Goal: Transaction & Acquisition: Register for event/course

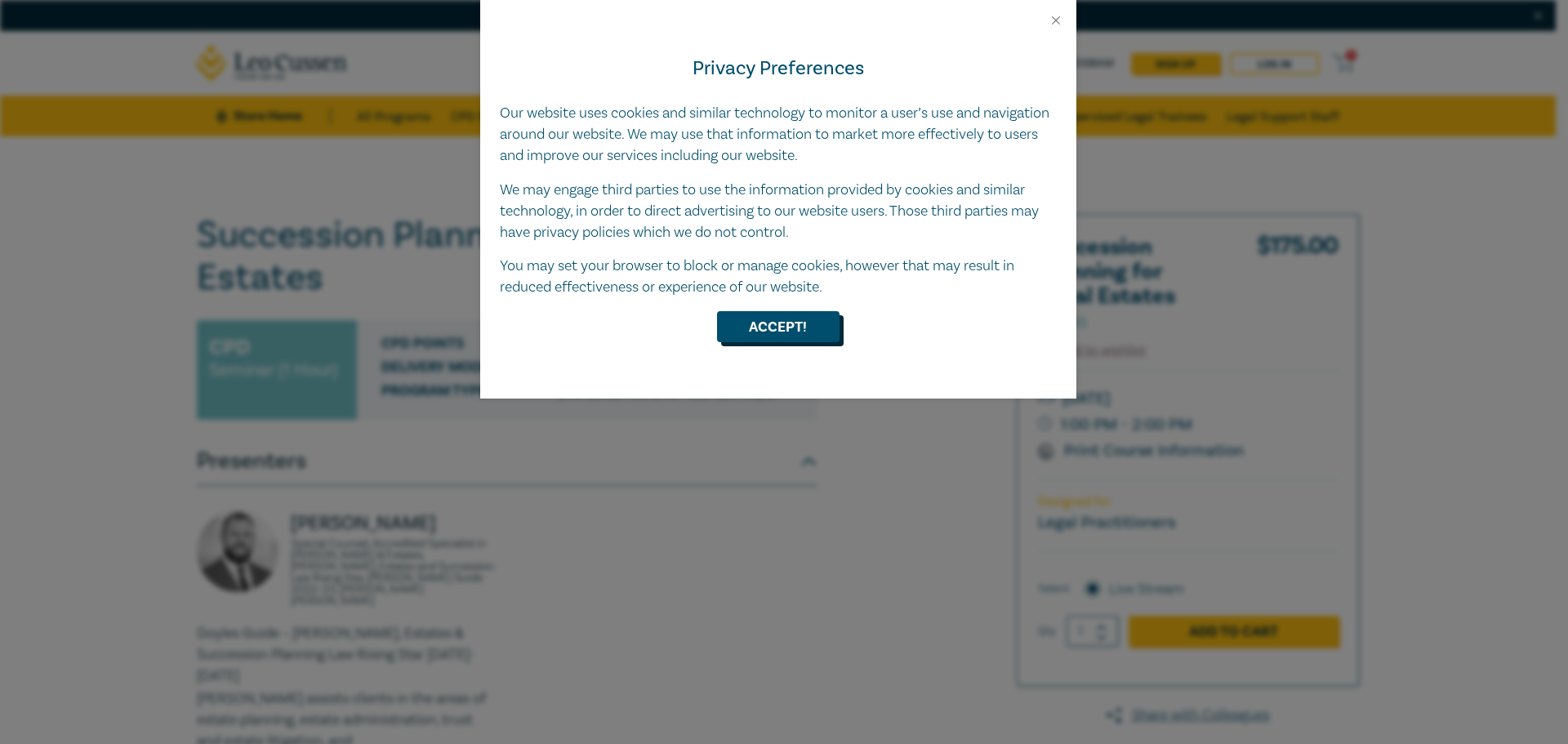
click at [776, 338] on button "Accept!" at bounding box center [778, 327] width 123 height 31
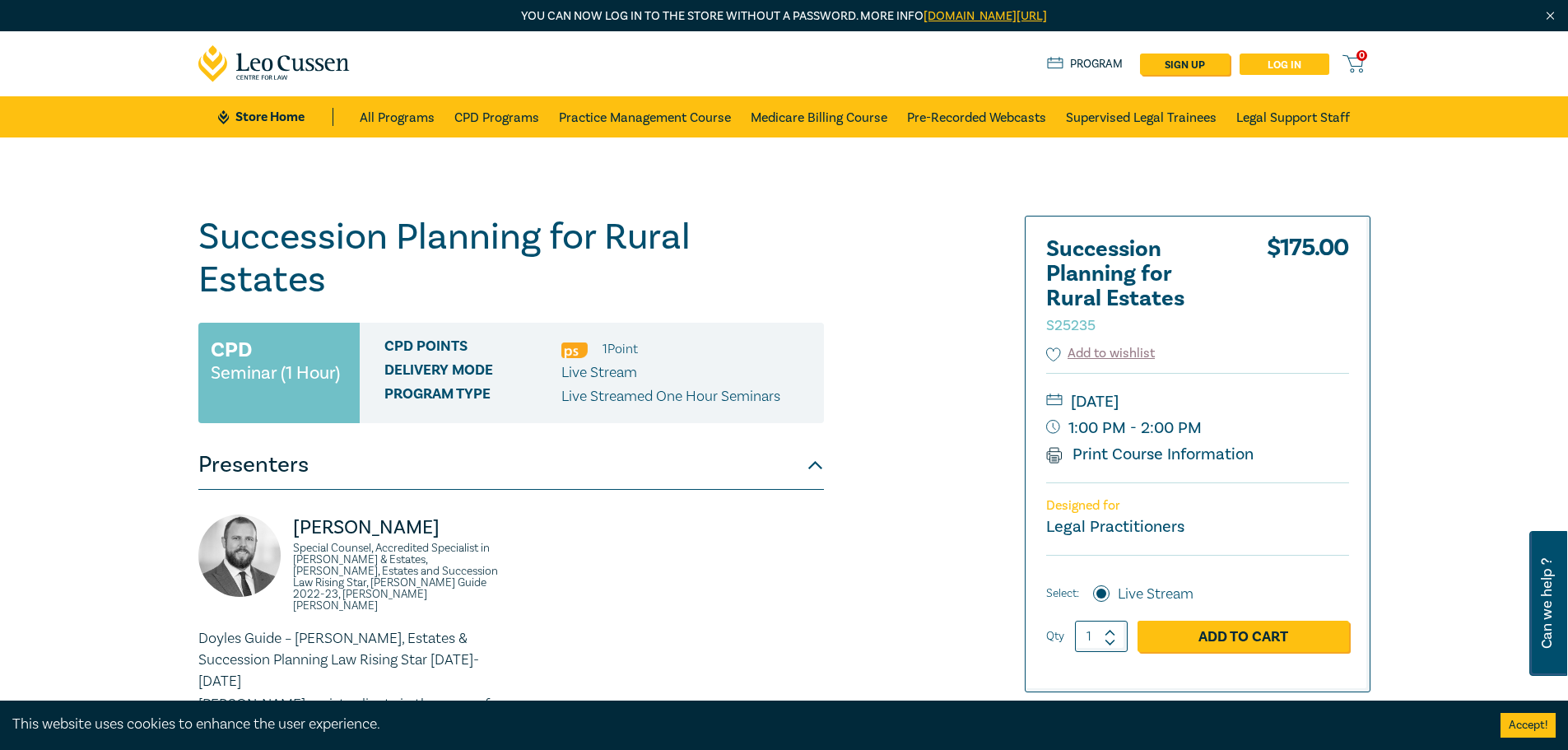
click at [1318, 61] on link "Log in" at bounding box center [1284, 64] width 89 height 21
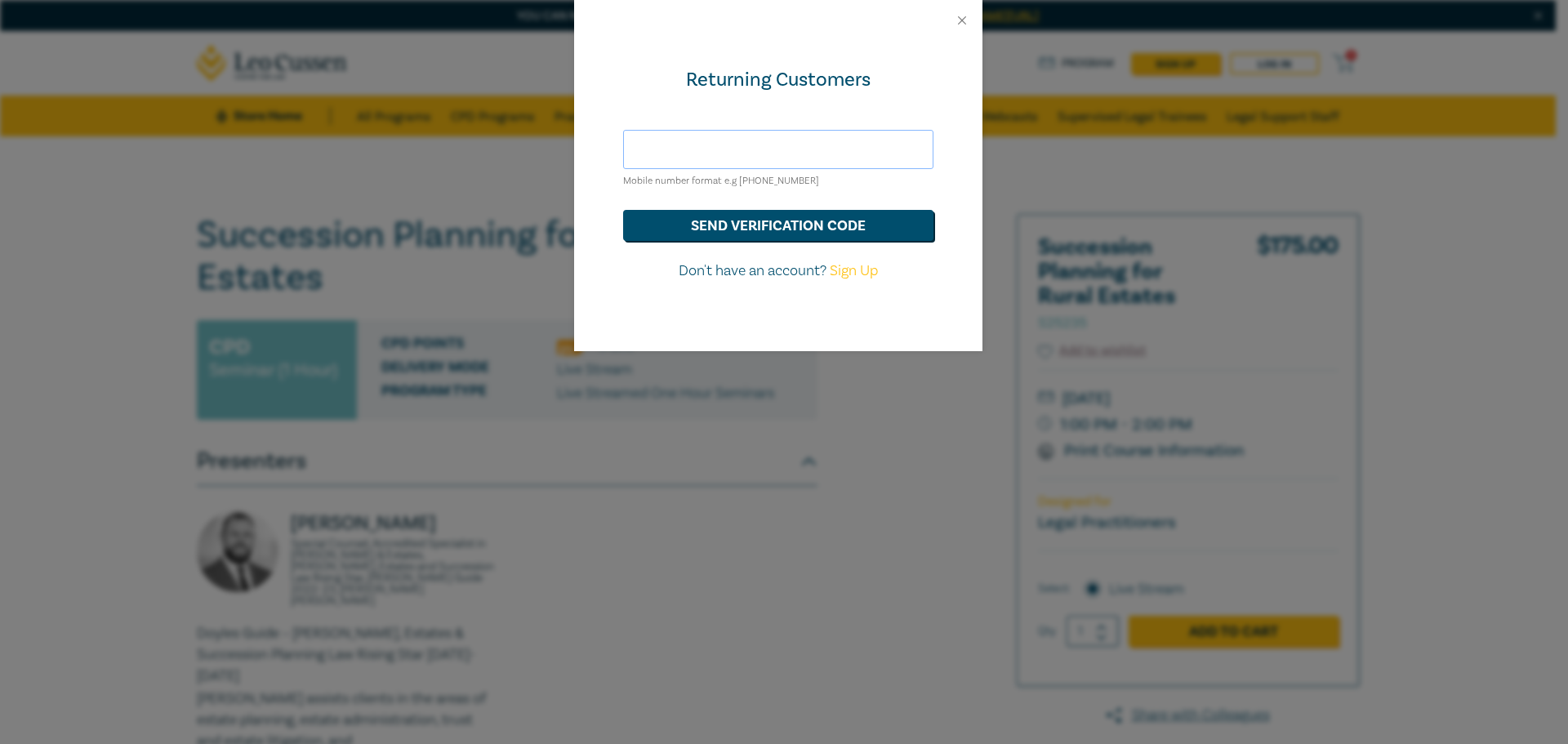
click at [782, 154] on input "text" at bounding box center [778, 149] width 311 height 39
type input "[PERSON_NAME][EMAIL_ADDRESS][DOMAIN_NAME]"
click at [787, 217] on button "send verification code" at bounding box center [778, 225] width 311 height 31
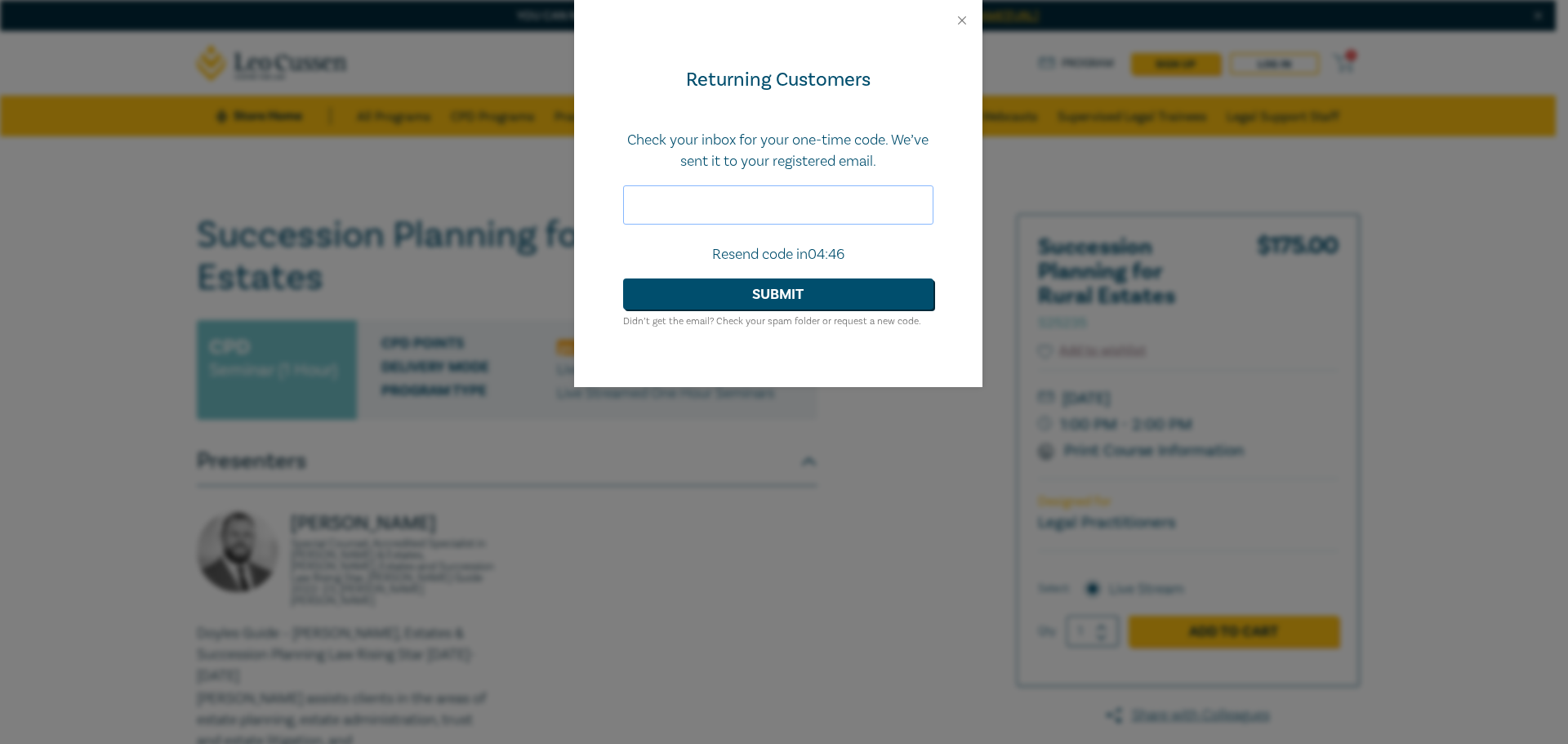
click at [762, 208] on input "text" at bounding box center [778, 205] width 311 height 39
paste input "213300"
type input "213300"
click at [768, 303] on button "Submit" at bounding box center [778, 293] width 311 height 31
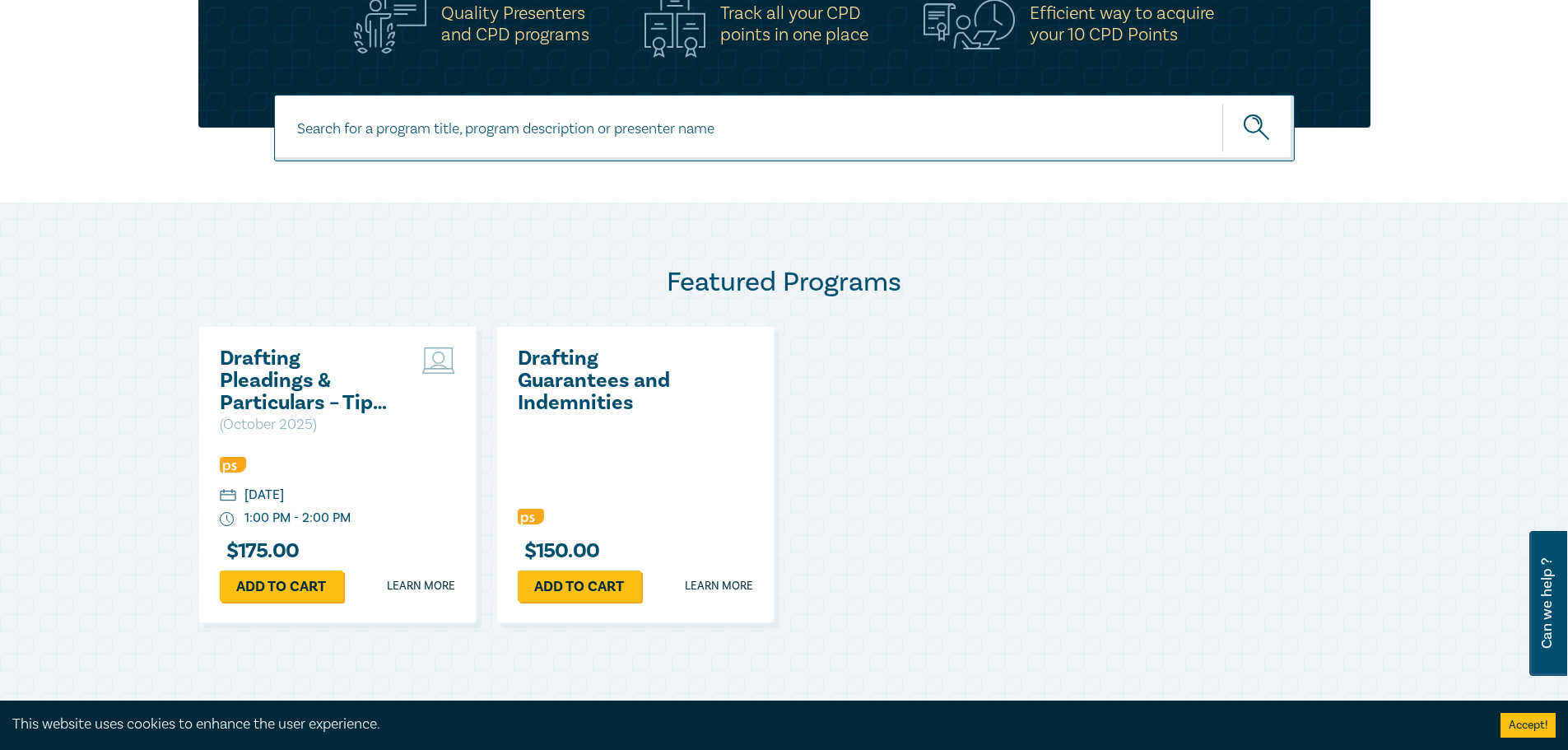
scroll to position [614, 0]
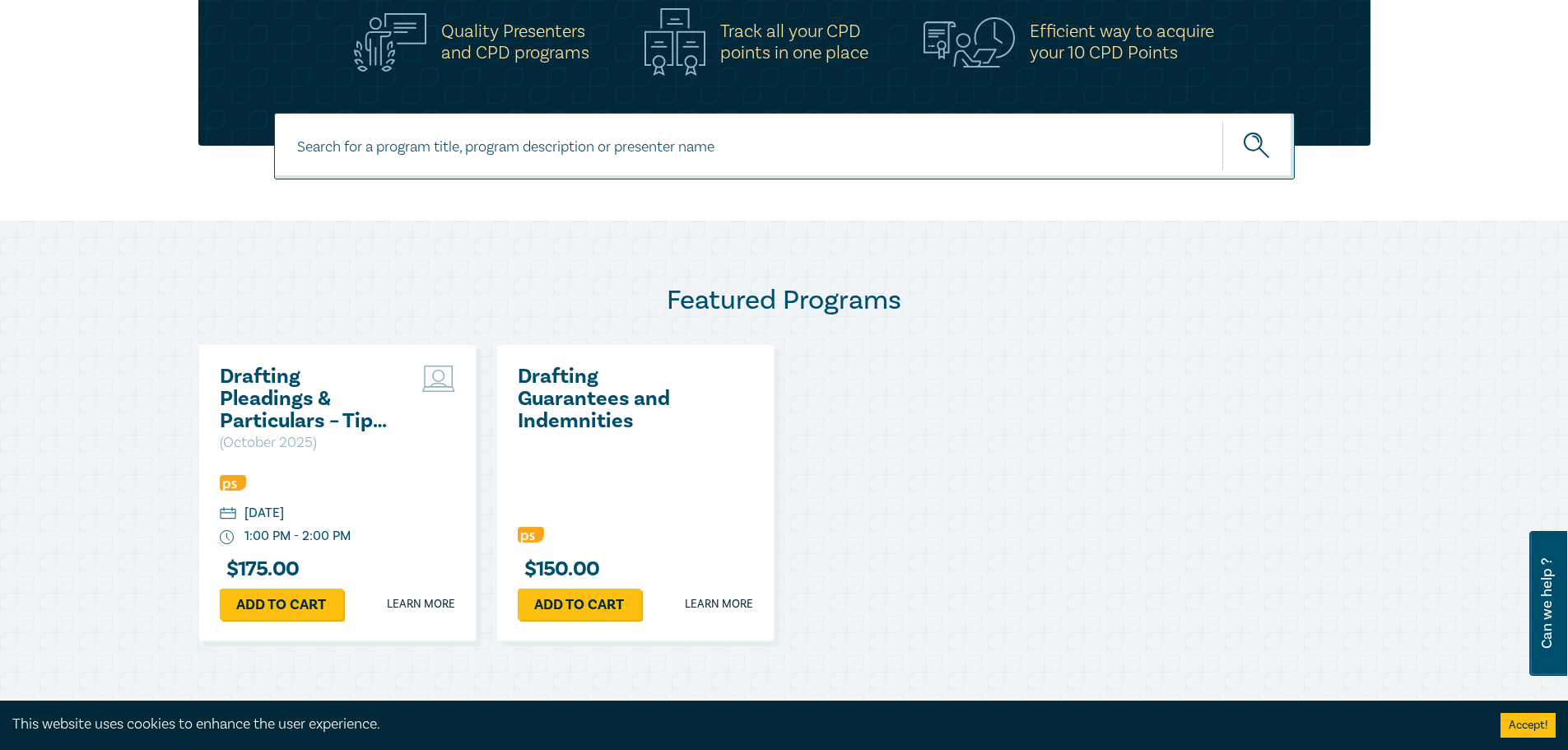
click at [537, 157] on input at bounding box center [784, 145] width 1021 height 66
type input "rural estates"
click at [1222, 121] on button "submit" at bounding box center [1258, 146] width 72 height 50
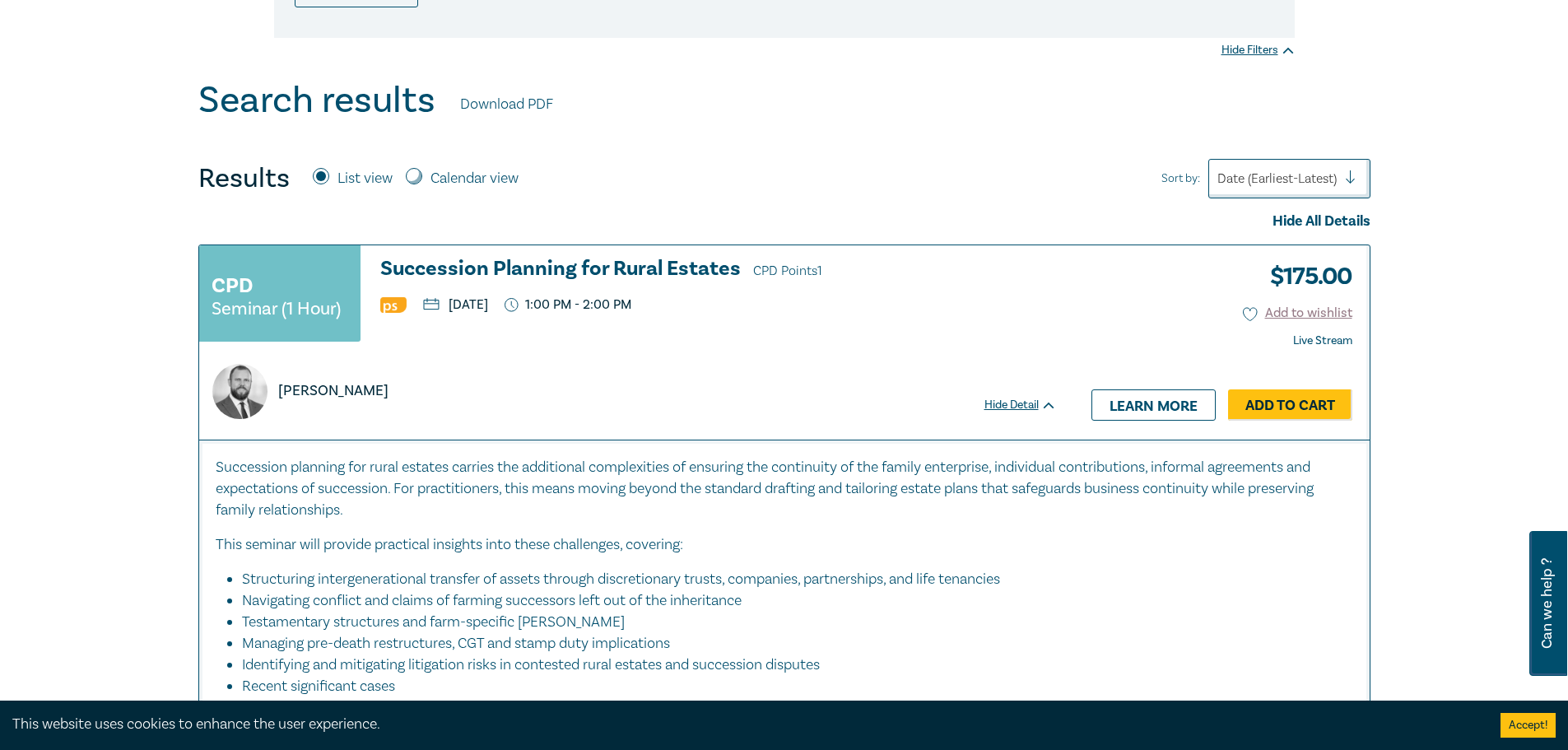
scroll to position [561, 0]
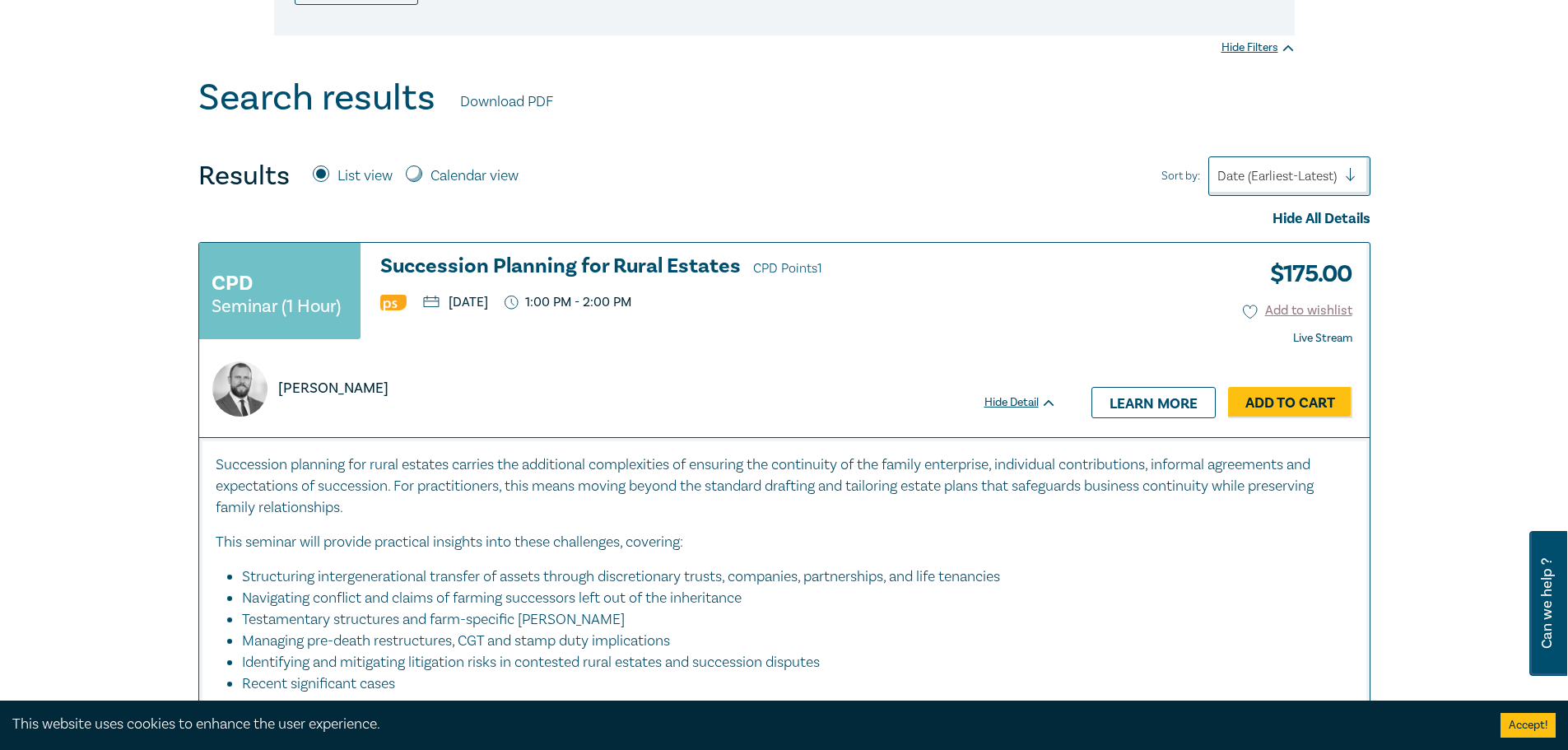
click at [616, 275] on h3 "Succession Planning for Rural Estates CPD Points 1" at bounding box center [718, 268] width 677 height 25
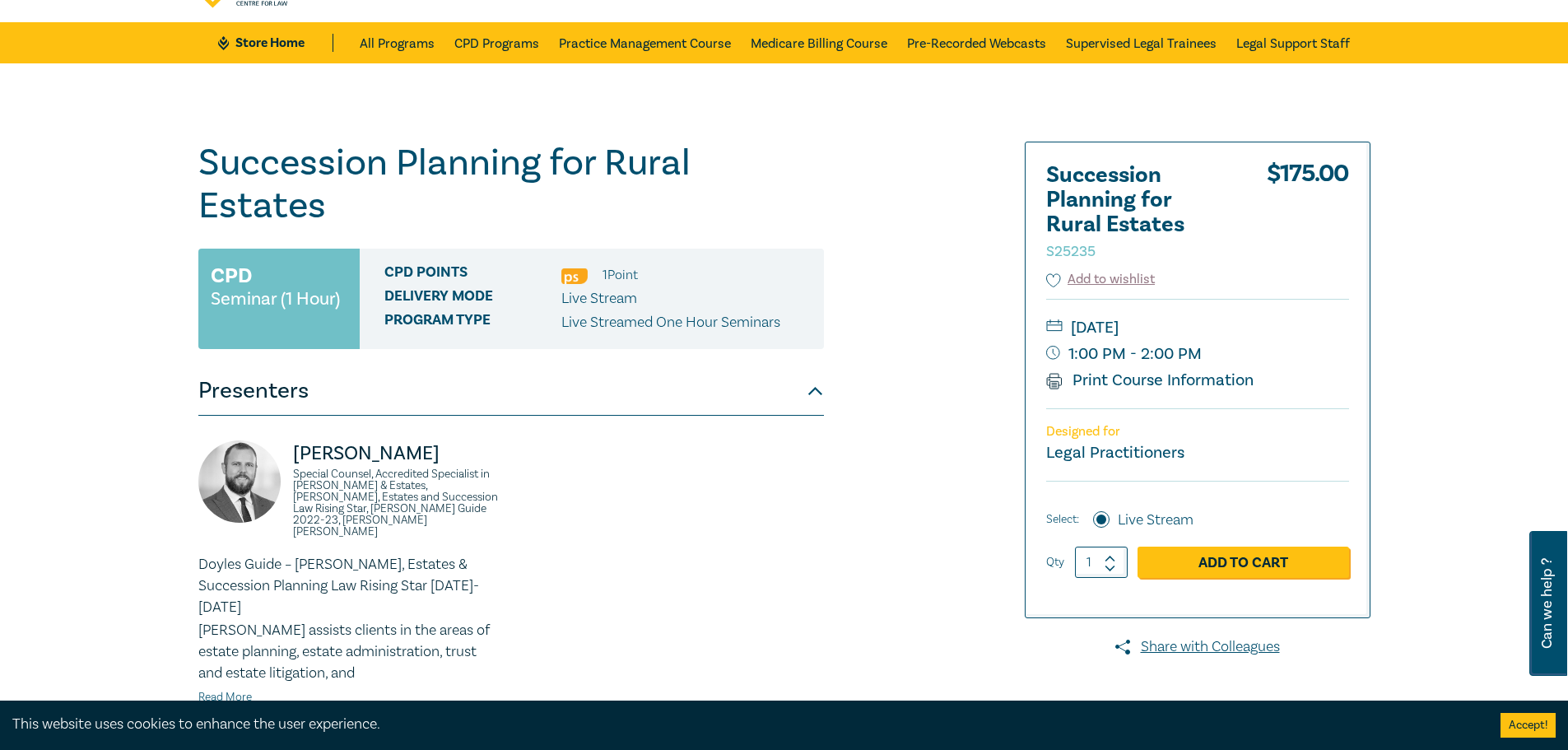
scroll to position [129, 0]
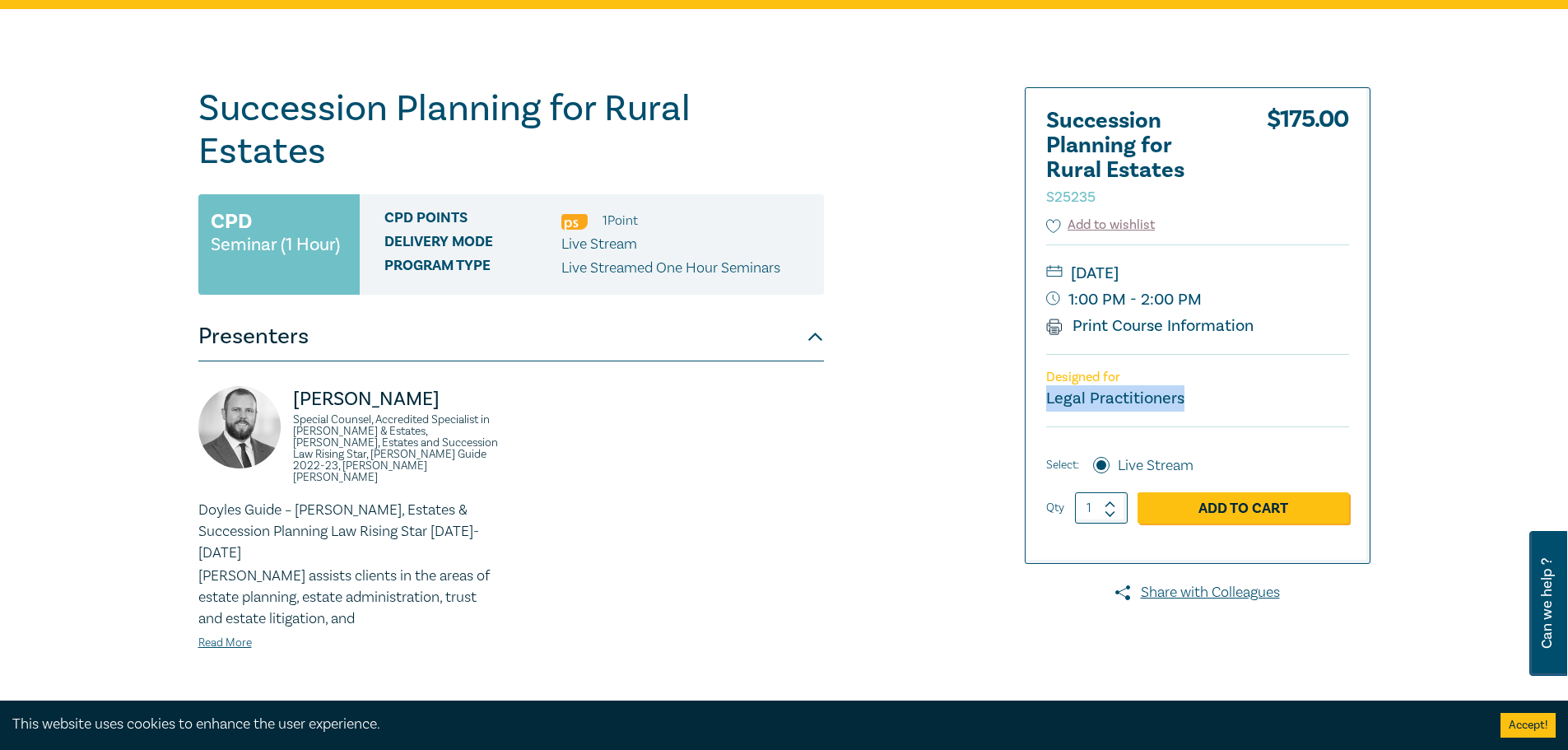
drag, startPoint x: 1040, startPoint y: 401, endPoint x: 1182, endPoint y: 401, distance: 142.0
click at [1182, 401] on div "Succession Planning for Rural Estates S25235 $ 175.00 Add to wishlist [DATE] 1:…" at bounding box center [1197, 326] width 344 height 475
click at [846, 445] on div "Succession Planning for Rural Estates S25235 CPD Seminar (1 Hour) CPD Points 1 …" at bounding box center [585, 498] width 794 height 823
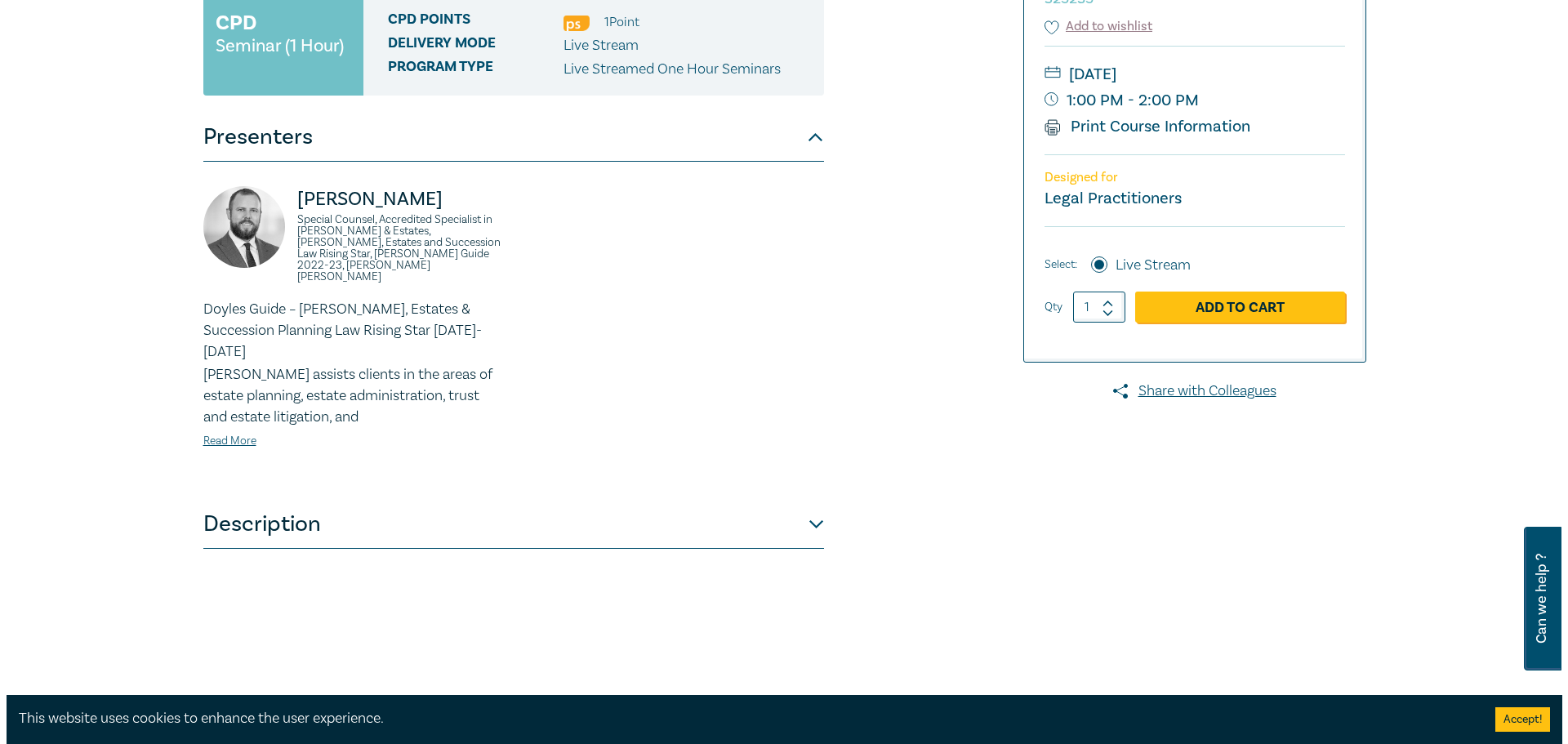
scroll to position [325, 0]
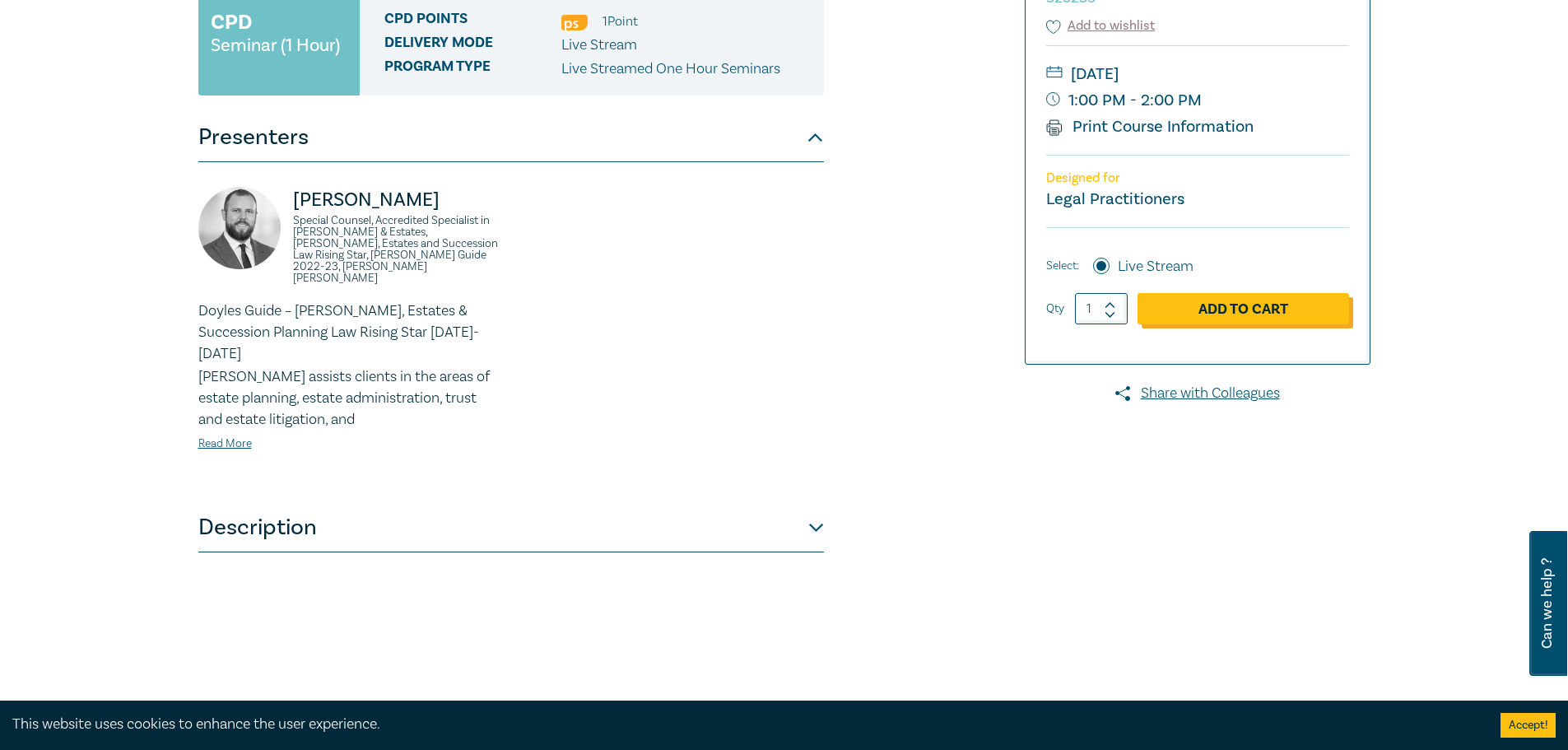
click at [1212, 309] on link "Add to Cart" at bounding box center [1243, 308] width 211 height 32
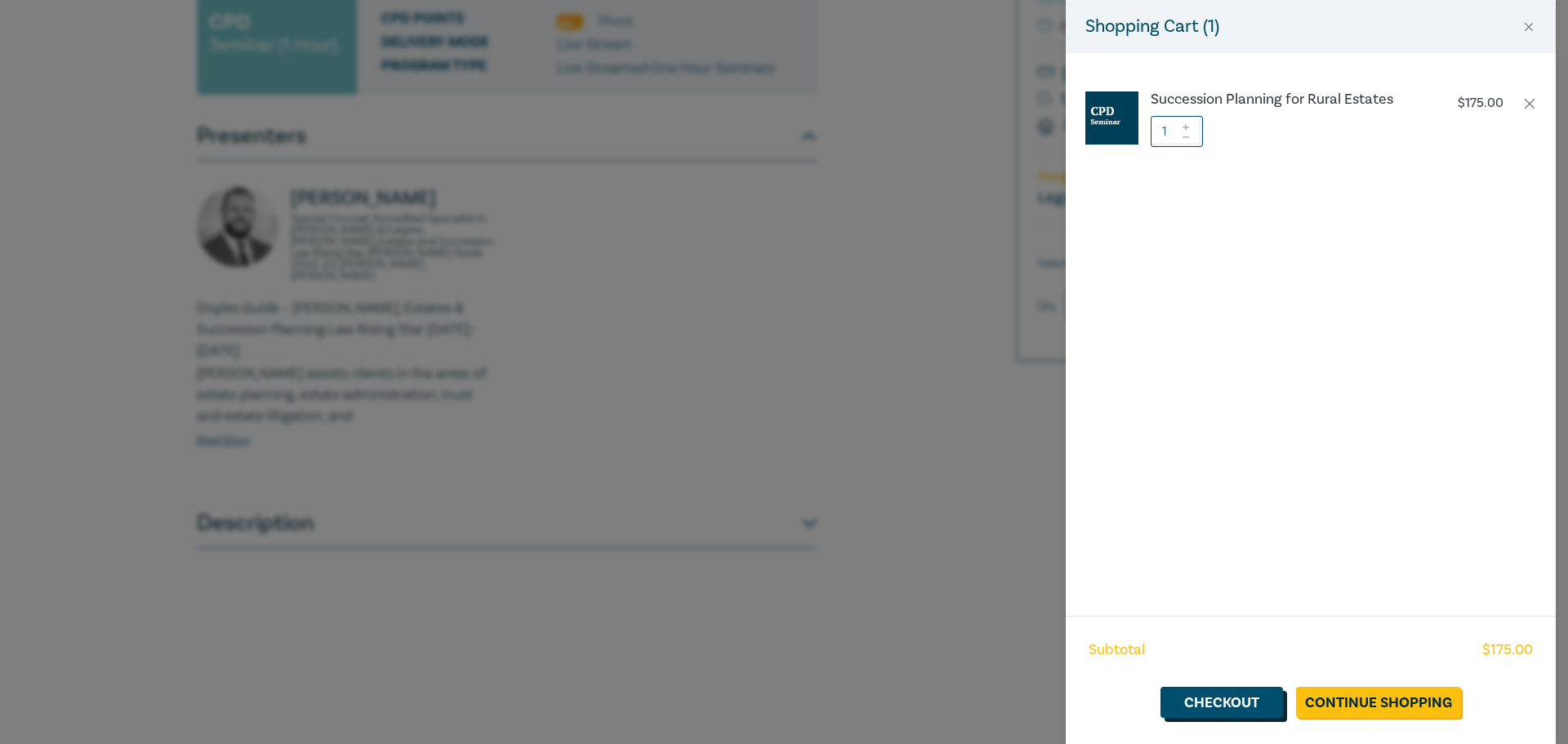
click at [1248, 702] on link "Checkout" at bounding box center [1221, 702] width 123 height 31
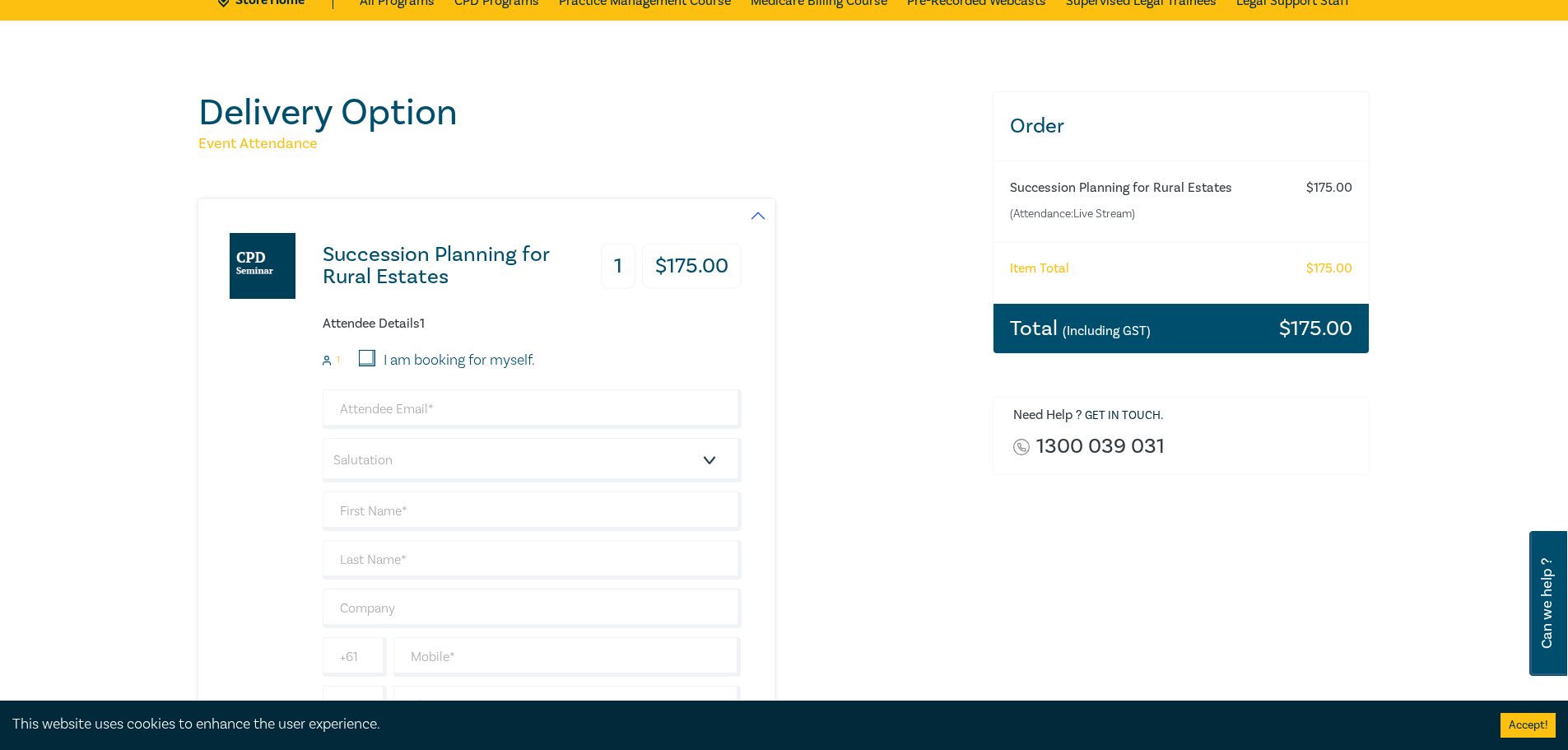
scroll to position [116, 0]
click at [401, 412] on input "email" at bounding box center [532, 409] width 419 height 39
click at [763, 320] on div "Succession Planning for Rural Estates 1 $ 175.00 Attendee Details 1 1 I am book…" at bounding box center [487, 481] width 576 height 564
click at [535, 419] on input "email" at bounding box center [532, 409] width 419 height 39
type input "andrew@boroko.com.au"
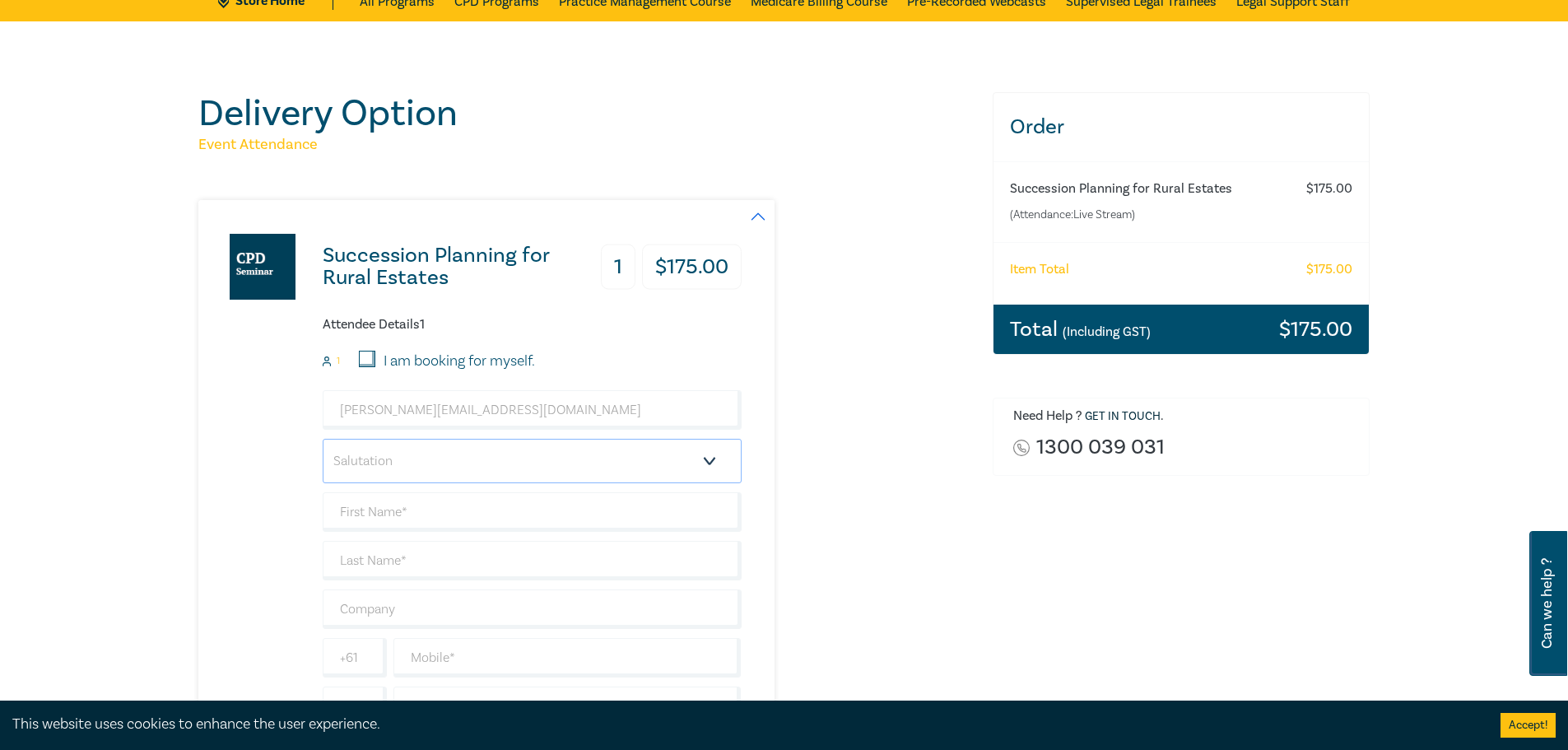
click at [526, 456] on select "Salutation Mr. Mrs. Ms. Miss Dr. Prof. Other" at bounding box center [532, 461] width 419 height 44
select select "Mr."
click at [323, 439] on select "Salutation Mr. Mrs. Ms. Miss Dr. Prof. Other" at bounding box center [532, 461] width 419 height 44
click at [473, 519] on input "text" at bounding box center [532, 512] width 419 height 39
type input "[PERSON_NAME]"
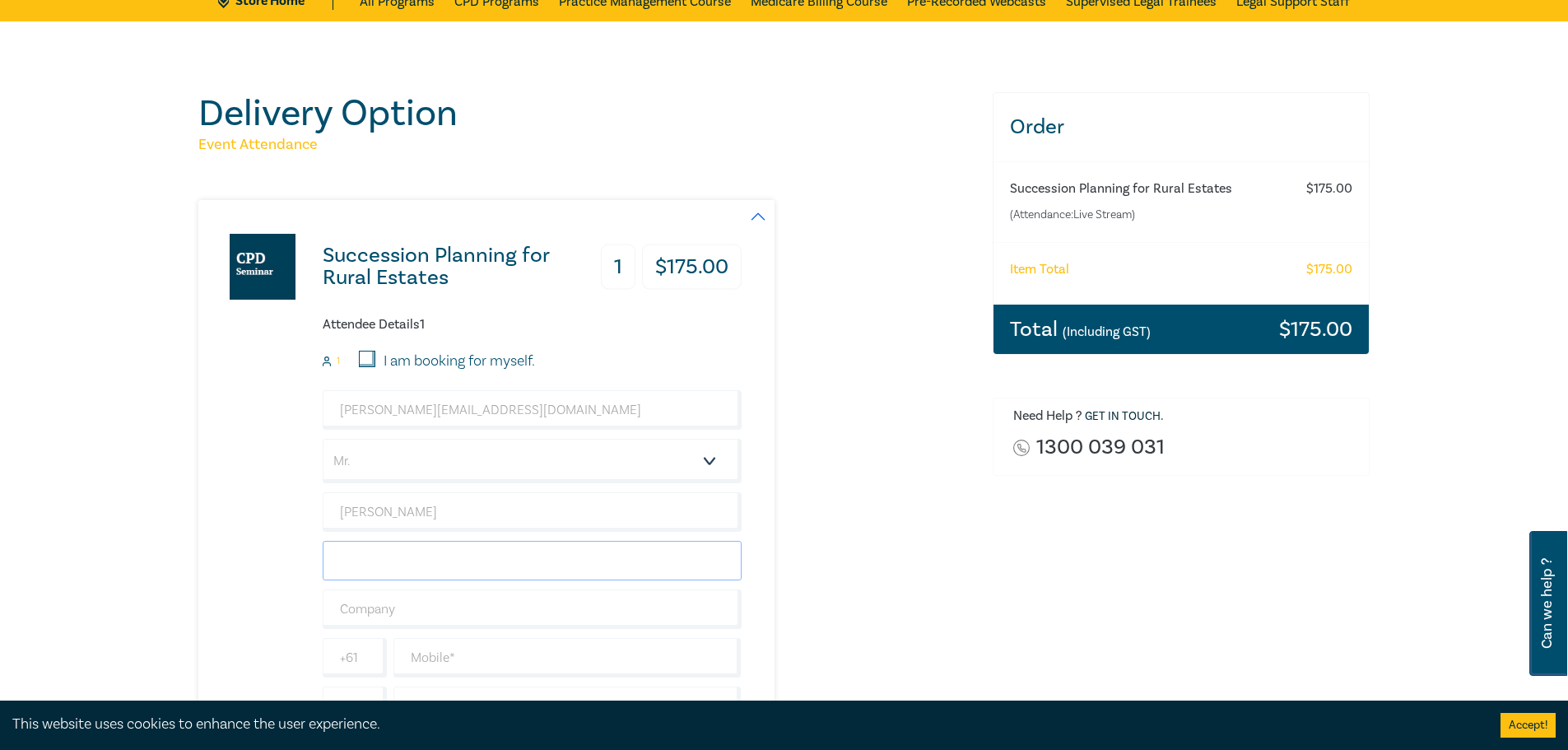
click at [474, 551] on input "text" at bounding box center [532, 560] width 419 height 39
type input "[PERSON_NAME]"
click at [467, 600] on input "text" at bounding box center [532, 609] width 419 height 39
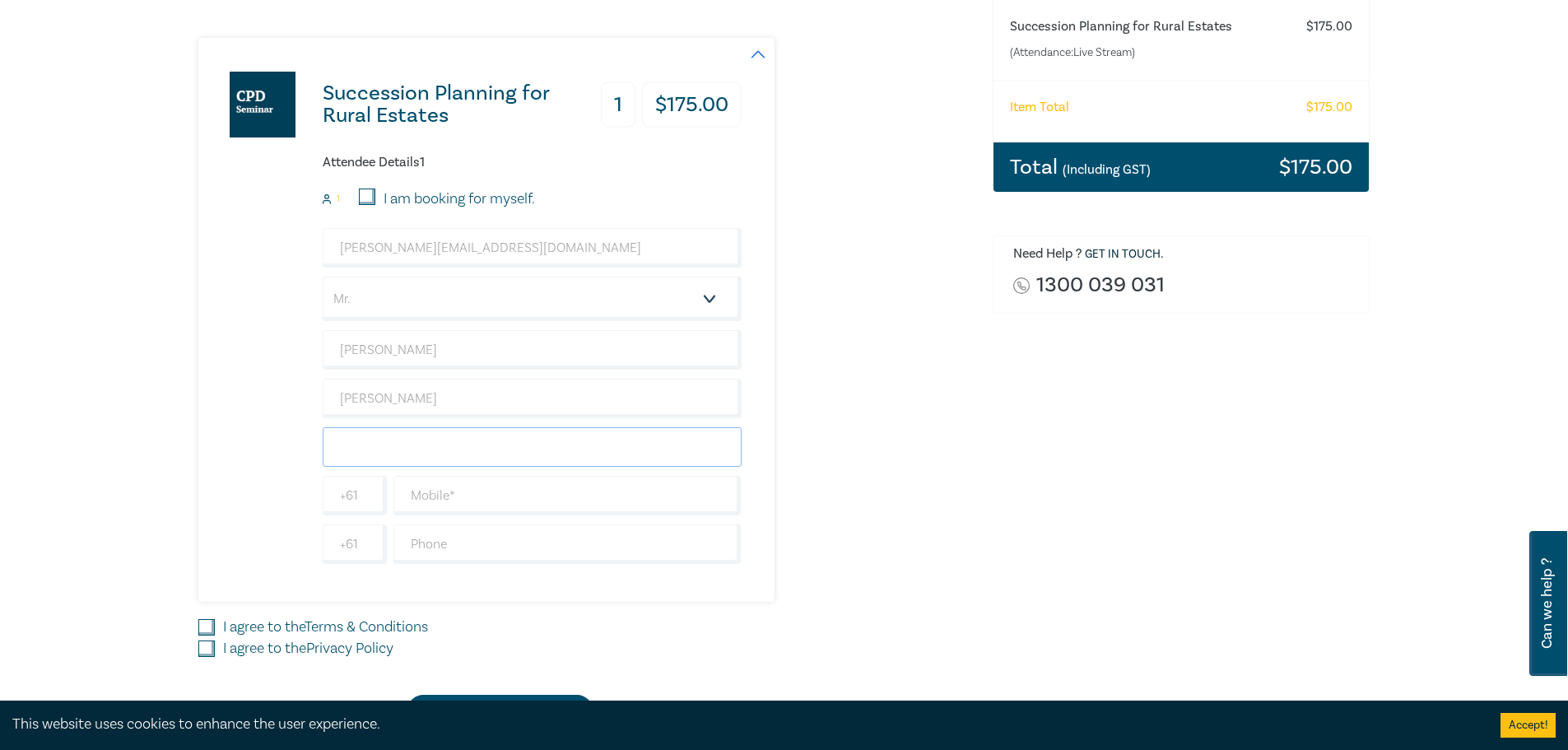
scroll to position [279, 0]
click at [446, 459] on input "text" at bounding box center [532, 446] width 419 height 39
type input "Hall & [PERSON_NAME]"
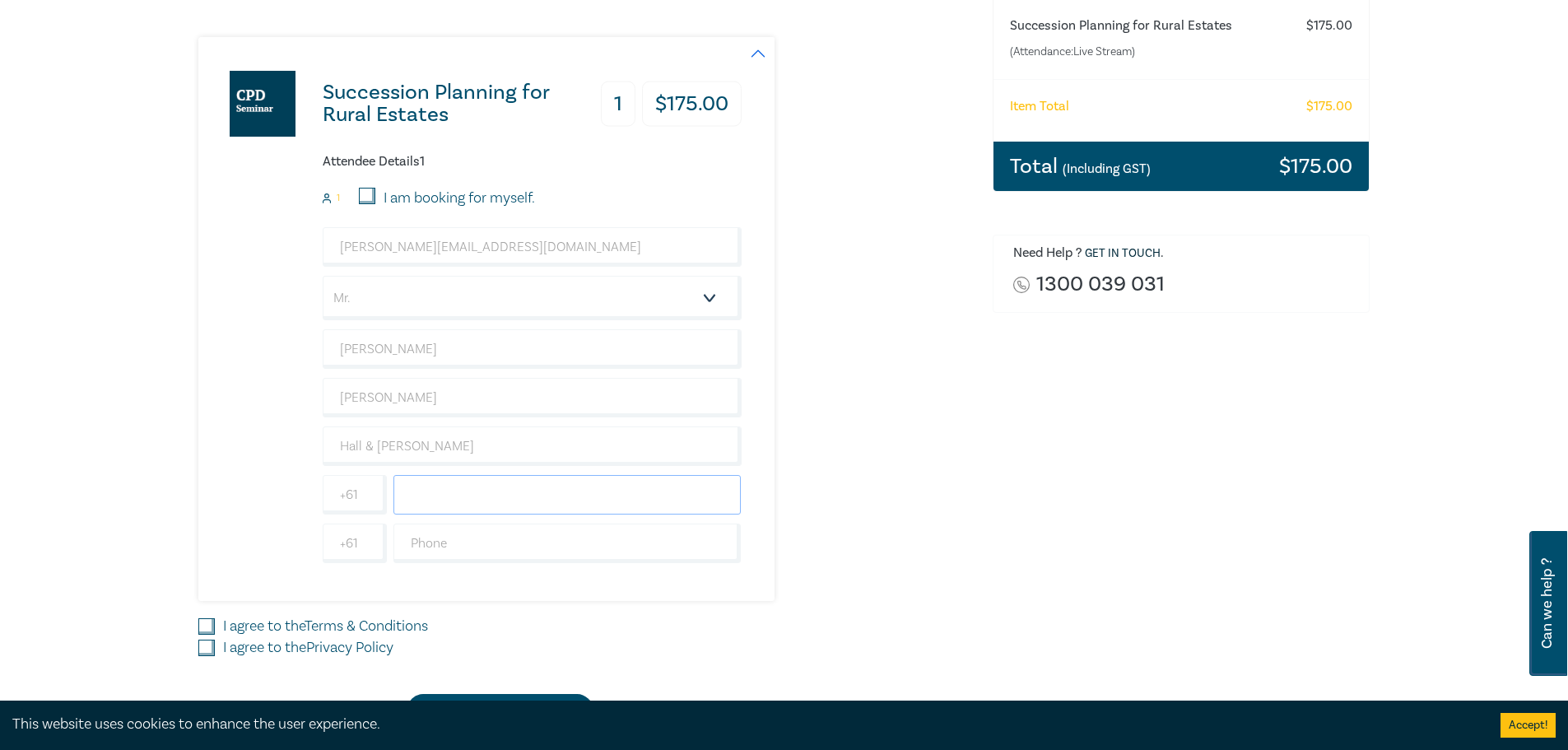
click at [446, 479] on input "text" at bounding box center [567, 495] width 349 height 39
type input "0419514713"
click at [345, 505] on input "+61" at bounding box center [354, 495] width 64 height 39
type input "+61"
click at [765, 575] on div "Succession Planning for Rural Estates 1 $ 175.00 Attendee Details 1 1 I am book…" at bounding box center [487, 319] width 576 height 564
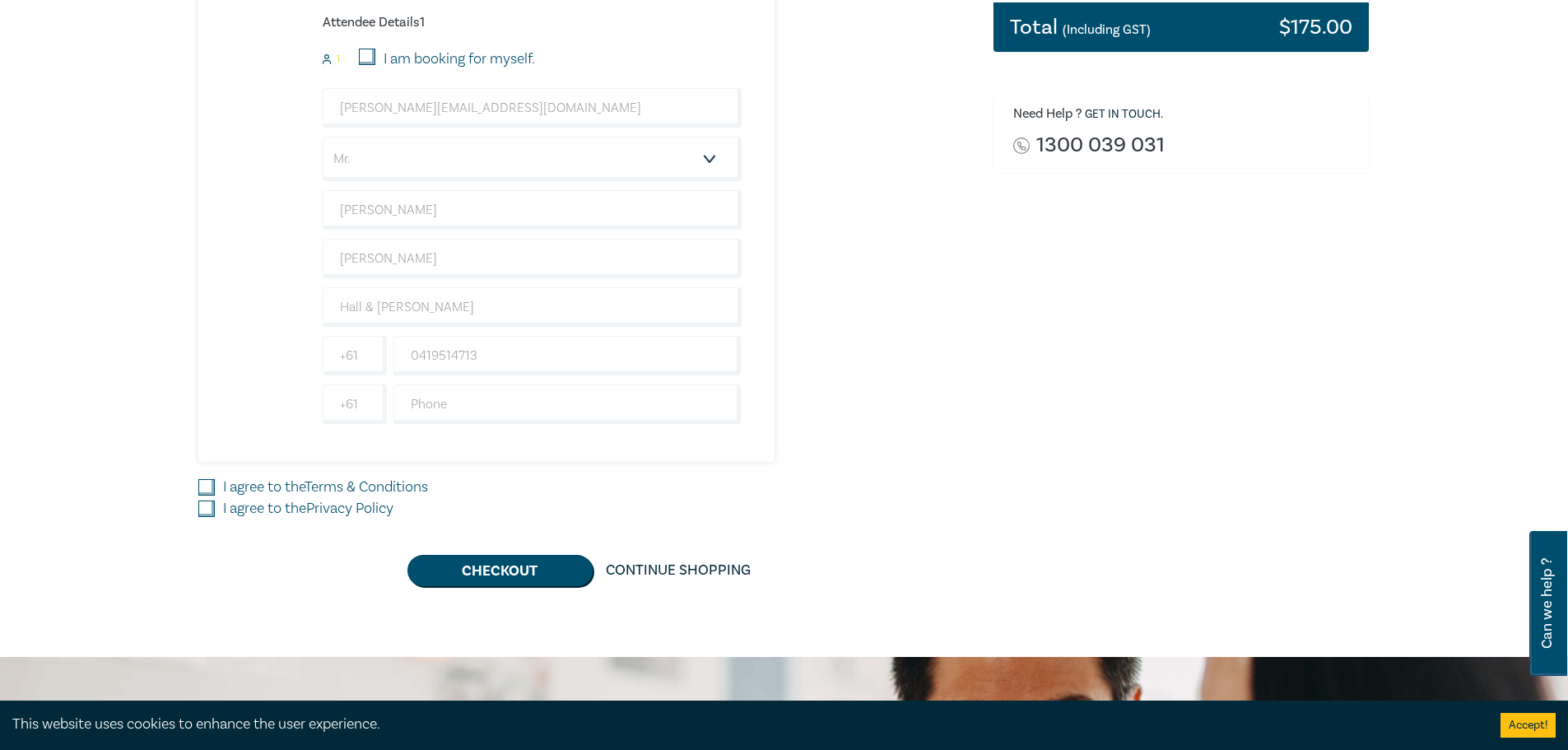
scroll to position [447, 0]
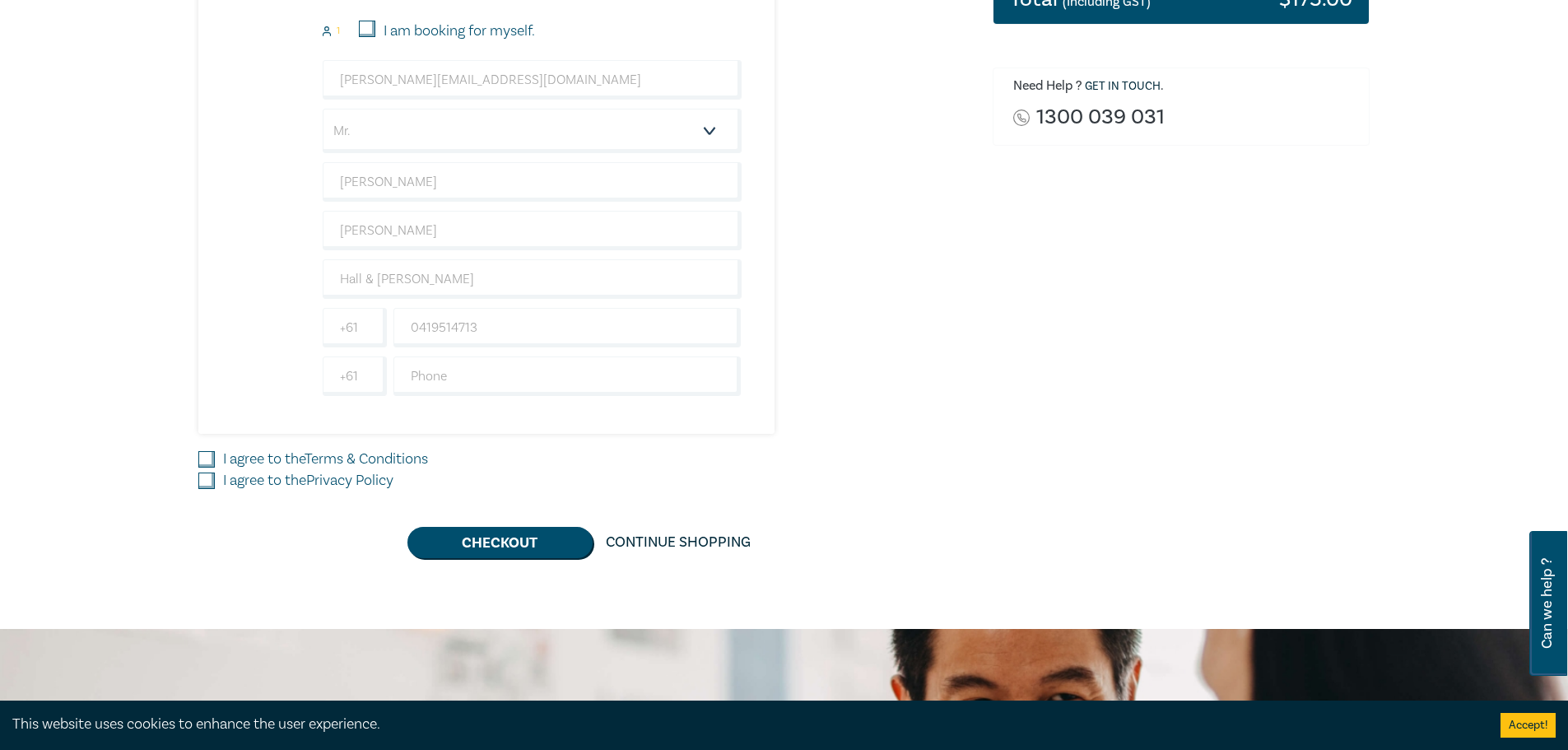
click at [200, 459] on input "I agree to the Terms & Conditions" at bounding box center [206, 459] width 16 height 16
checkbox input "true"
click at [209, 482] on input "I agree to the Privacy Policy" at bounding box center [206, 480] width 16 height 16
checkbox input "true"
click at [550, 552] on button "Checkout" at bounding box center [499, 543] width 185 height 32
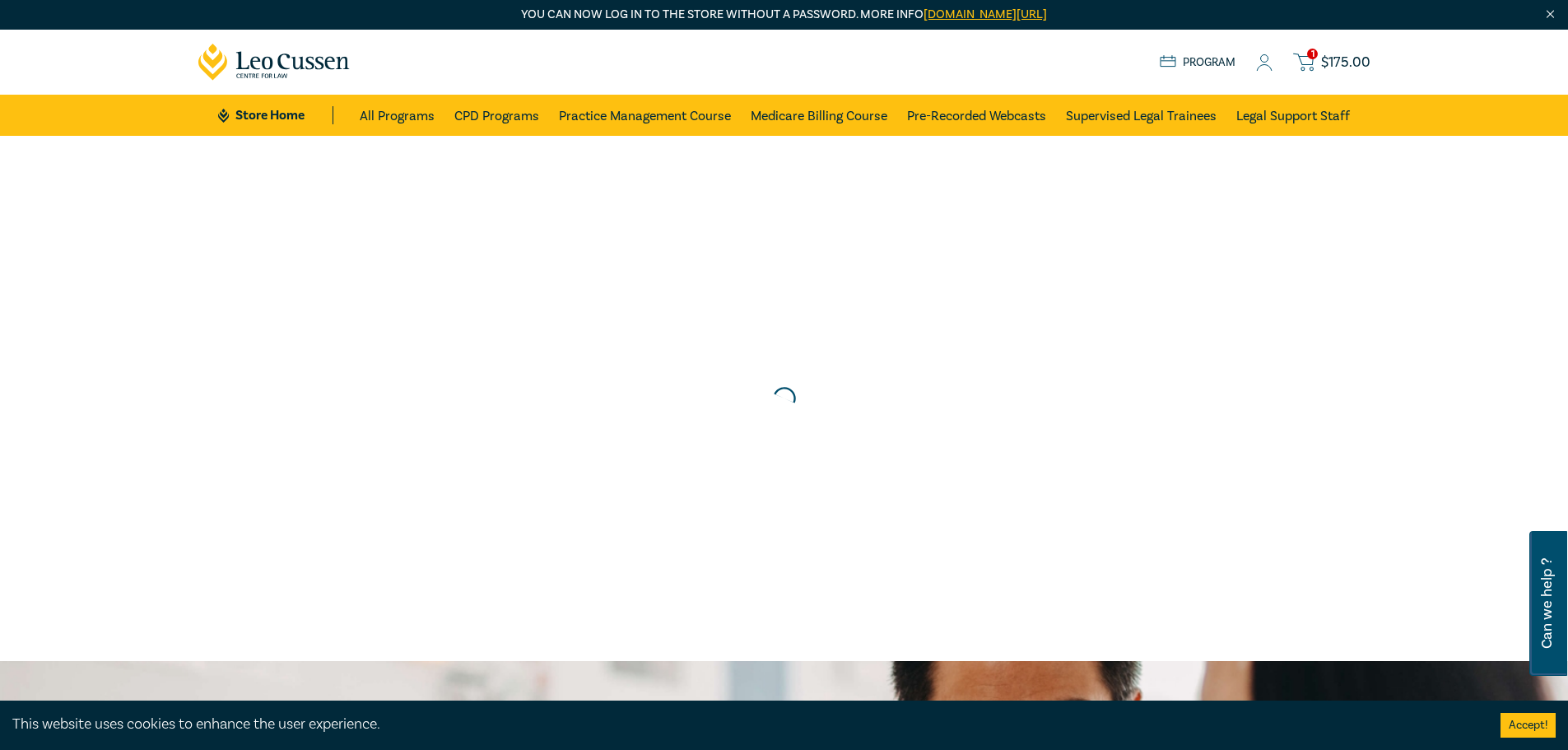
scroll to position [0, 0]
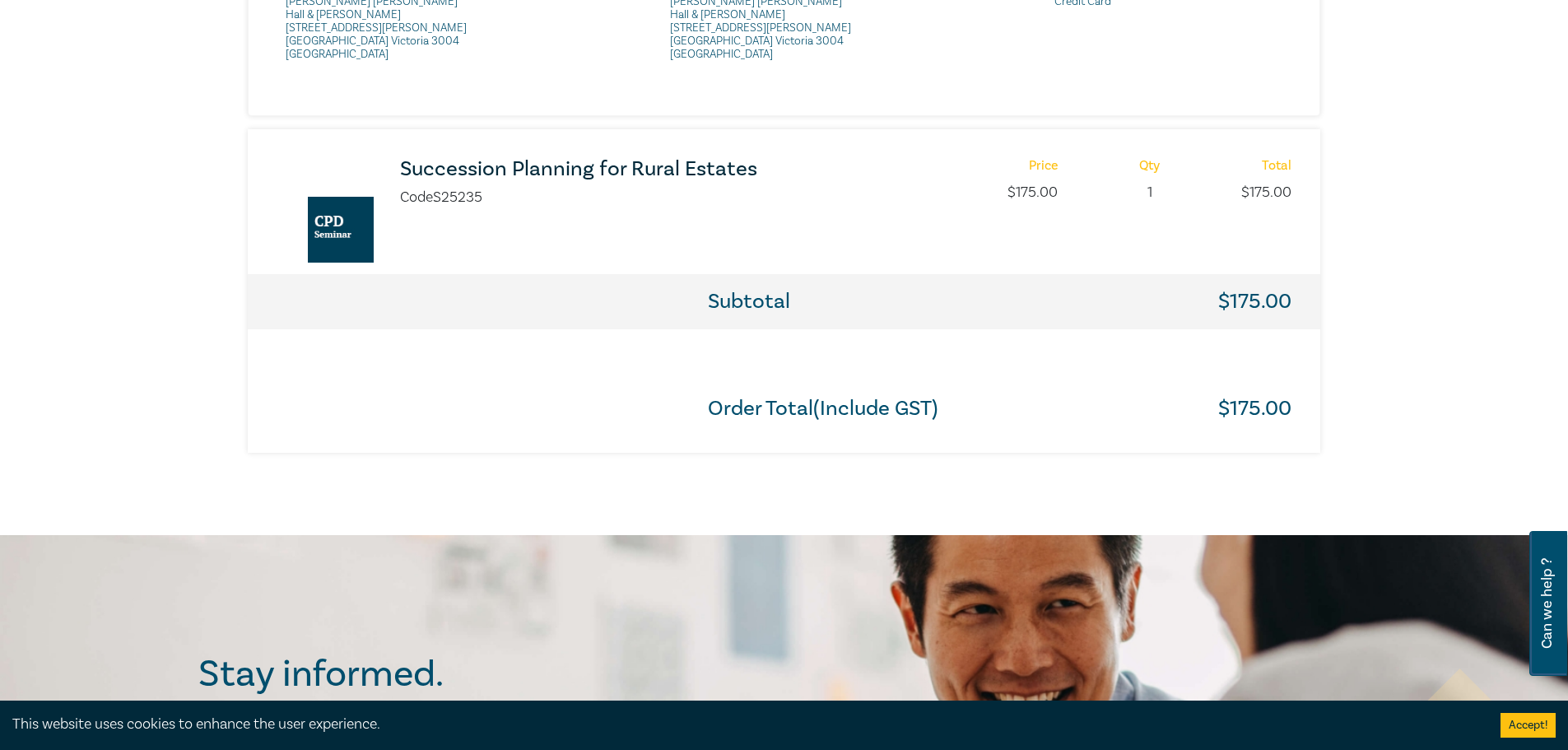
scroll to position [771, 0]
